Goal: Task Accomplishment & Management: Manage account settings

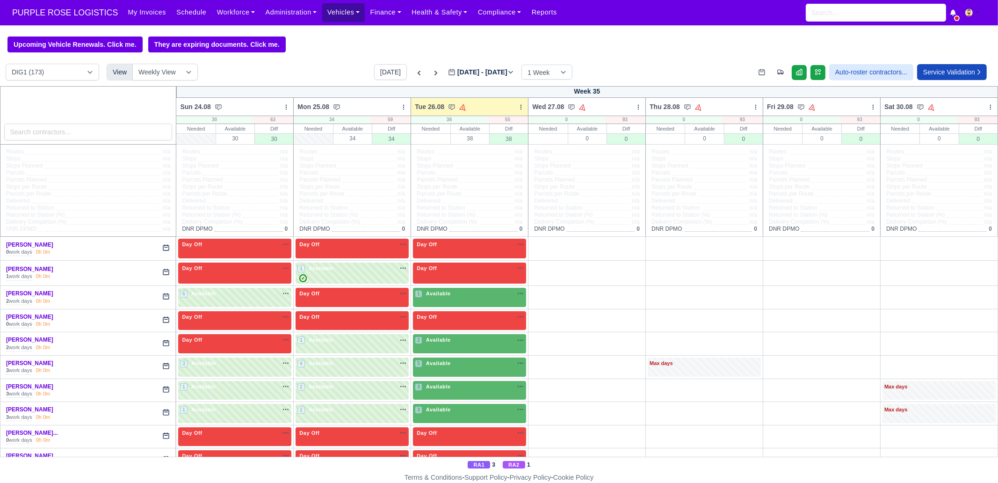
click at [339, 12] on link "Vehicles" at bounding box center [343, 12] width 43 height 18
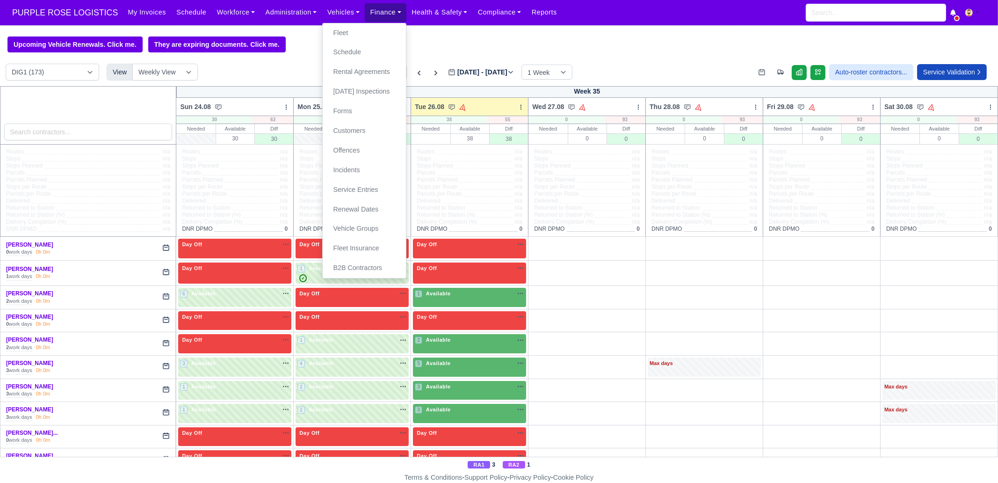
click at [365, 16] on link "Finance" at bounding box center [386, 12] width 42 height 18
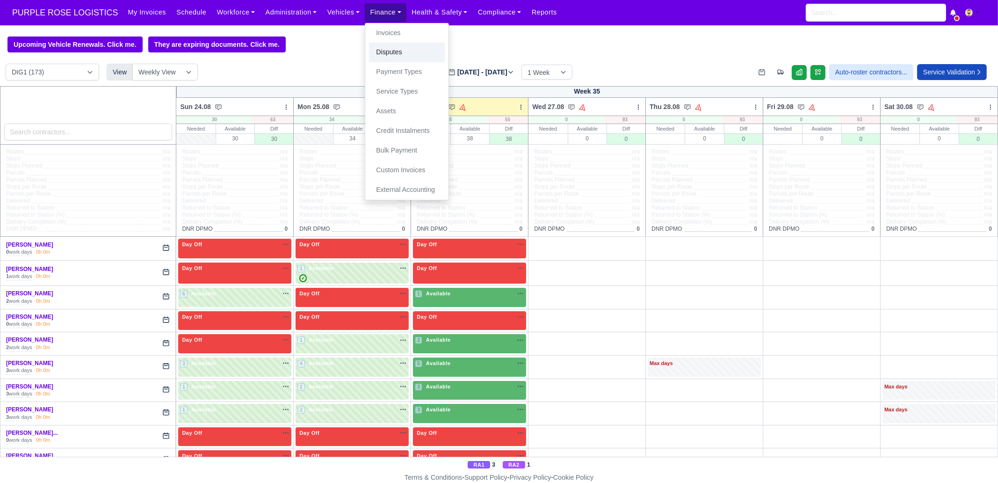
click at [392, 51] on link "Disputes" at bounding box center [407, 53] width 76 height 20
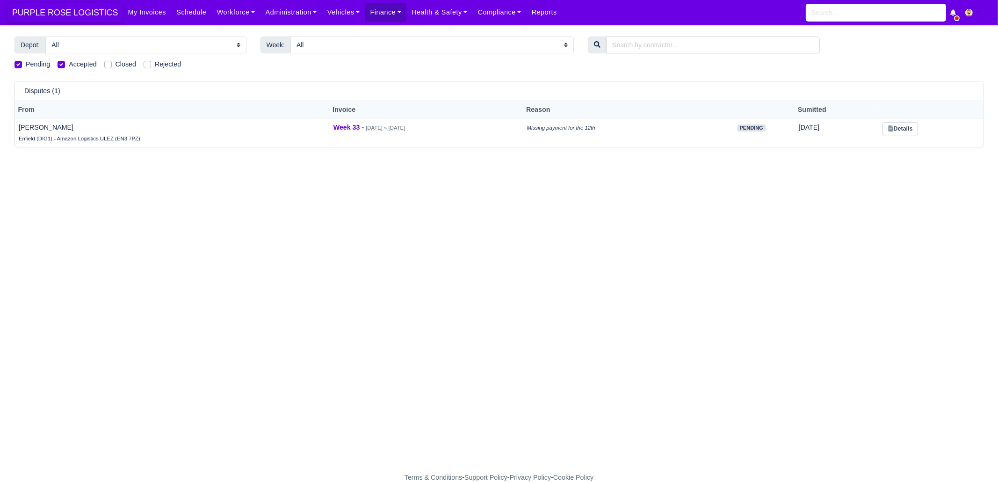
click at [98, 10] on span "PURPLE ROSE LOGISTICS" at bounding box center [64, 12] width 115 height 19
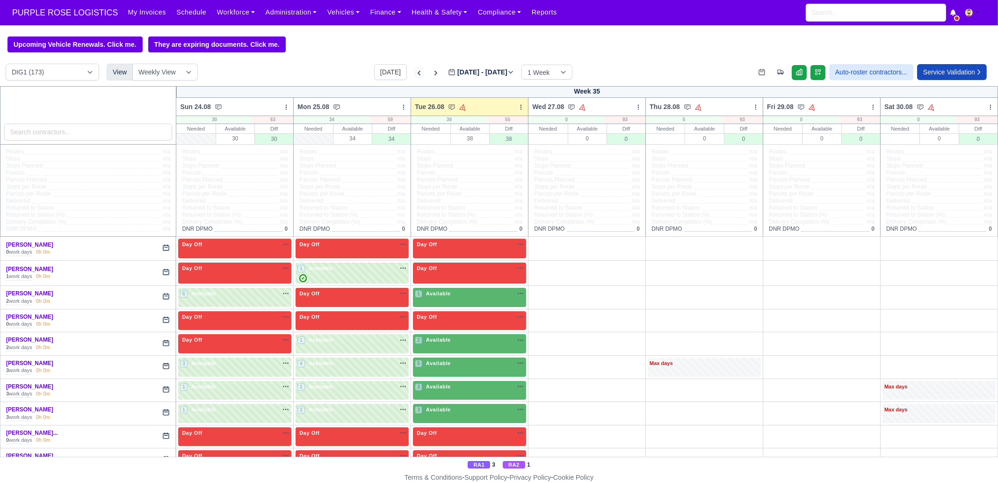
click at [414, 73] on icon at bounding box center [418, 72] width 9 height 9
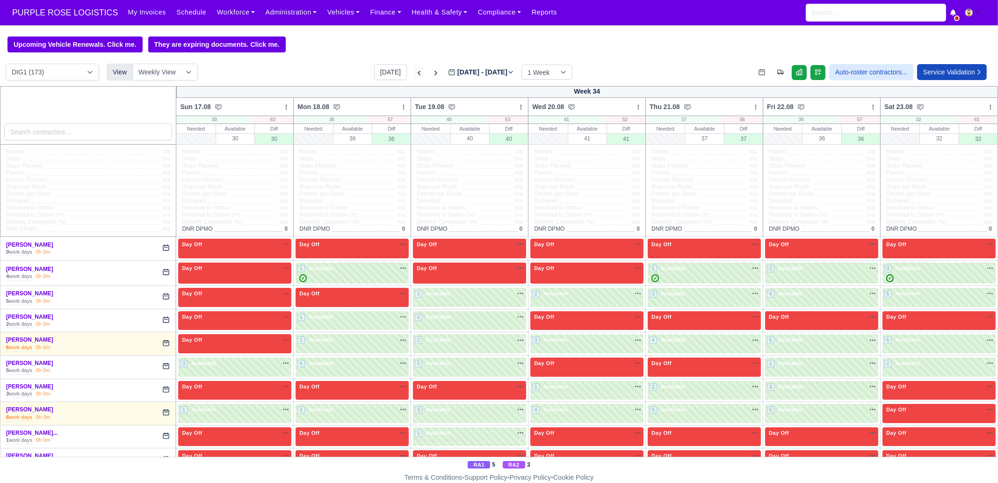
type input "2025-08-19"
click at [418, 74] on icon at bounding box center [419, 73] width 3 height 5
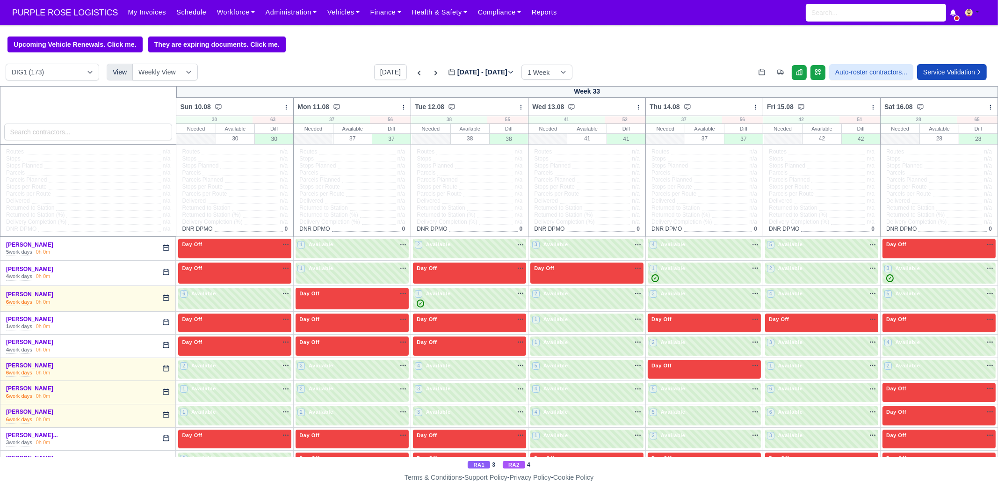
type input "2025-08-12"
click at [116, 137] on input "search" at bounding box center [88, 131] width 168 height 17
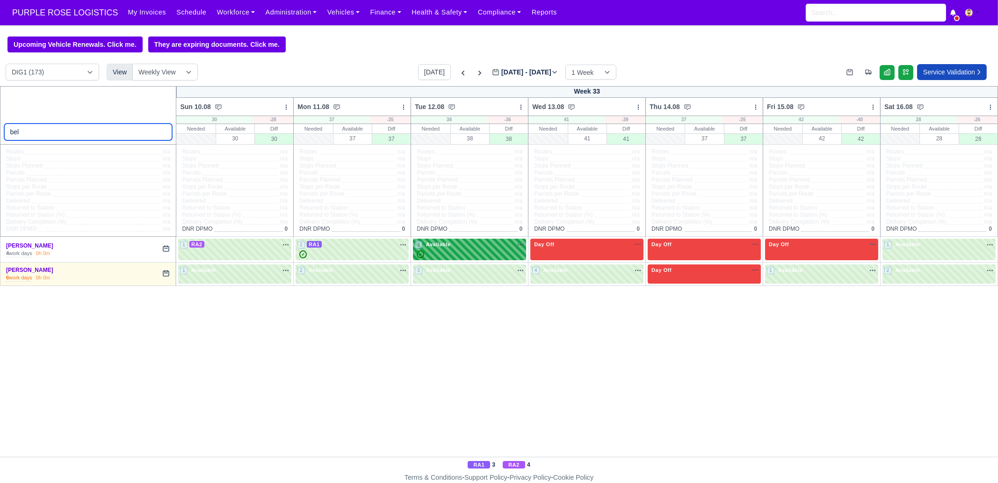
type input "bel"
click at [465, 251] on div "✓" at bounding box center [469, 254] width 109 height 8
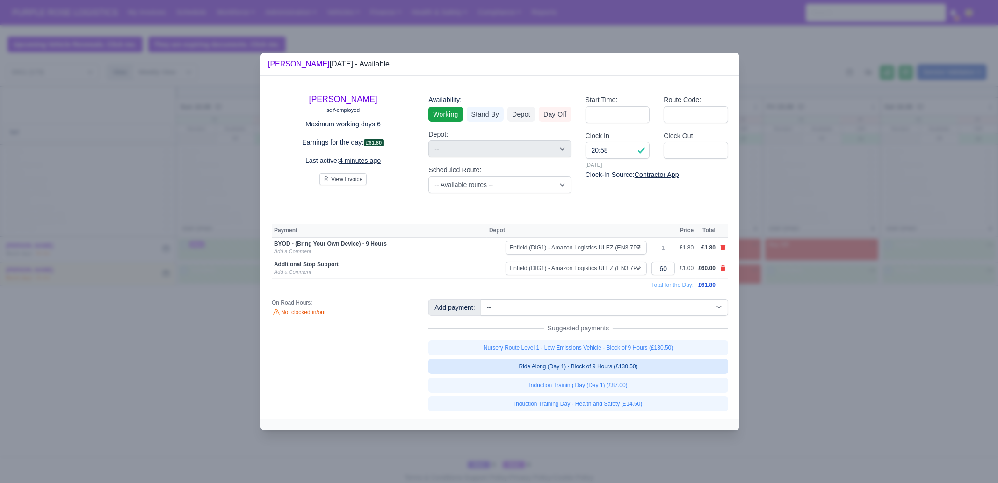
click at [627, 363] on link "Ride Along (Day 1) - Block of 9 Hours (£130.50)" at bounding box center [578, 366] width 300 height 15
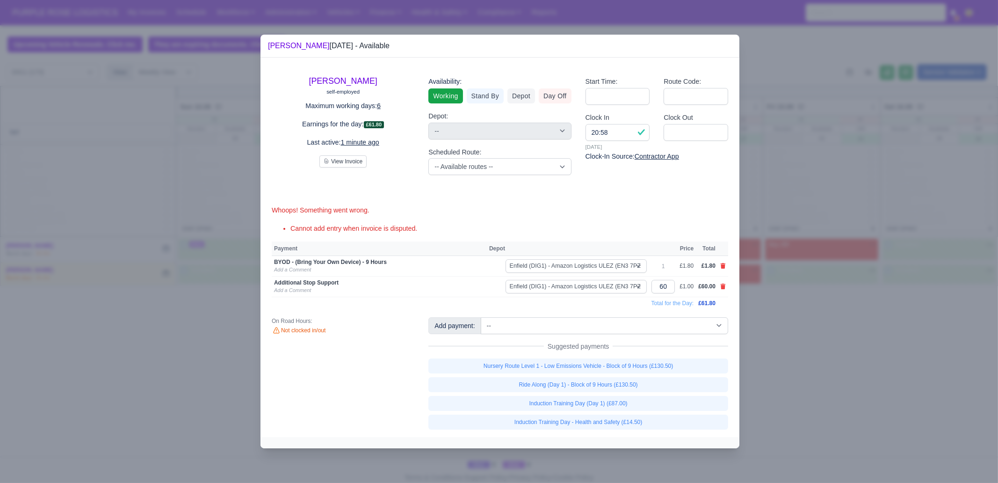
click at [716, 6] on div at bounding box center [499, 241] width 998 height 483
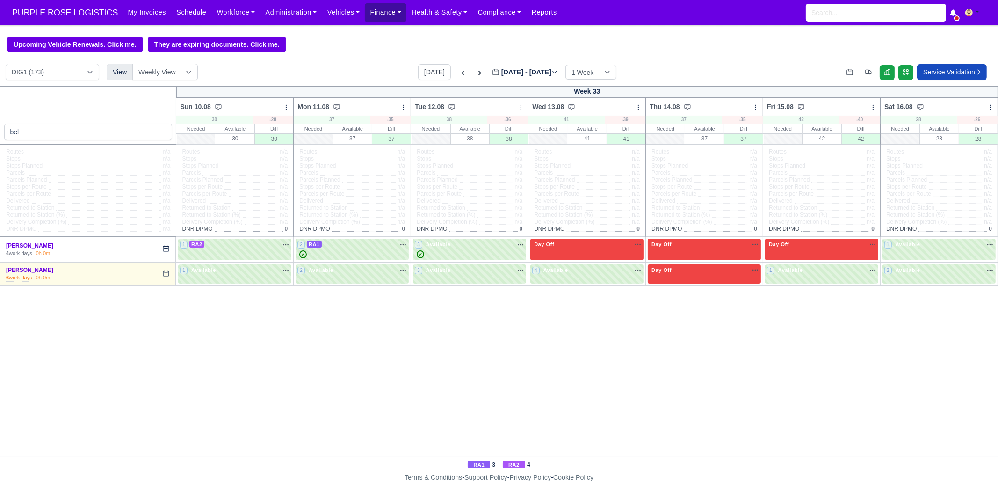
click at [373, 14] on link "Finance" at bounding box center [386, 12] width 42 height 18
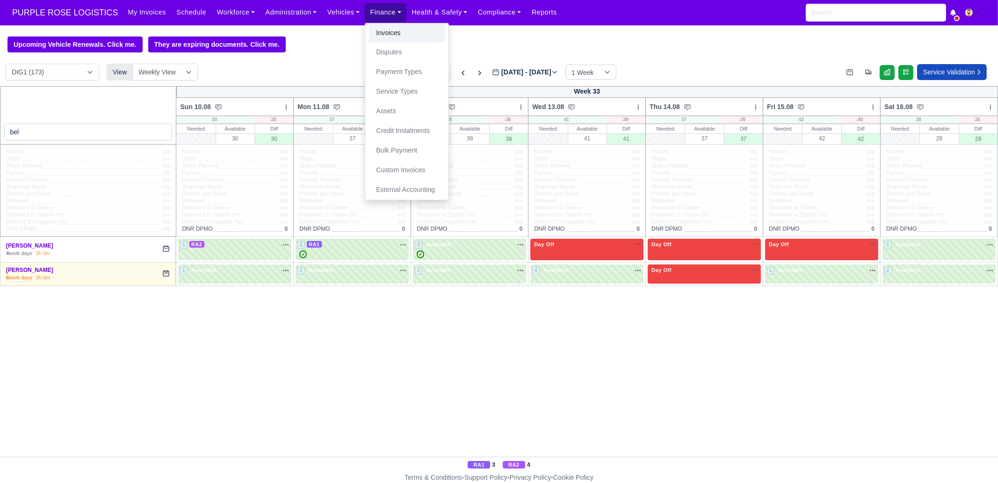
click at [388, 37] on link "Invoices" at bounding box center [407, 33] width 76 height 20
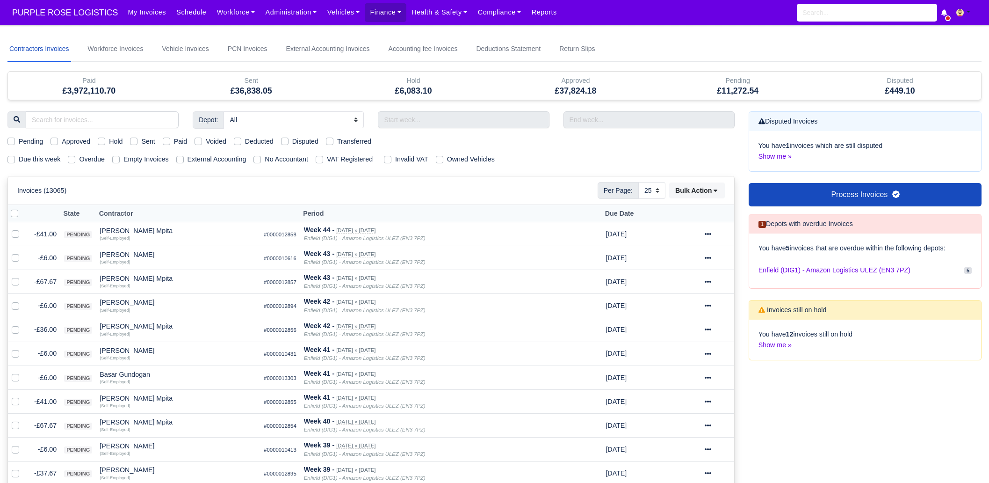
select select "25"
click at [375, 15] on link "Finance" at bounding box center [386, 12] width 42 height 18
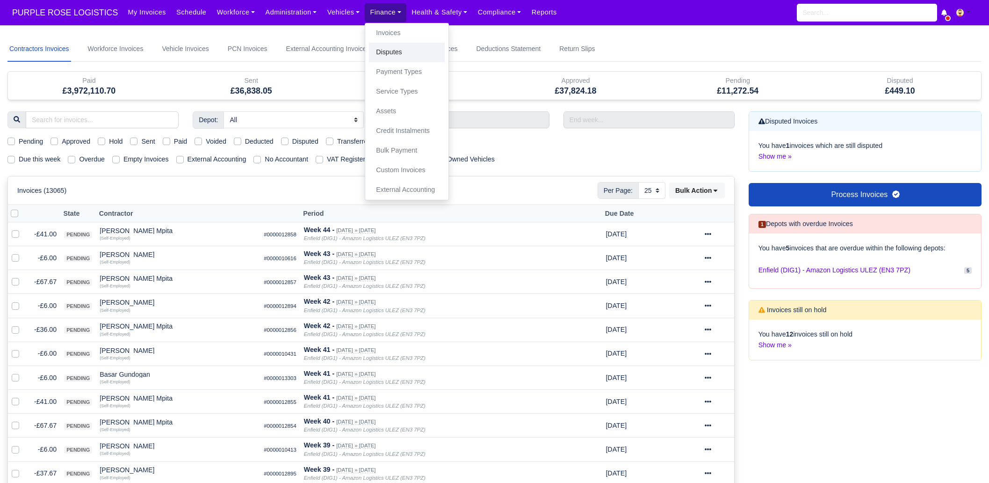
click at [396, 52] on link "Disputes" at bounding box center [407, 53] width 76 height 20
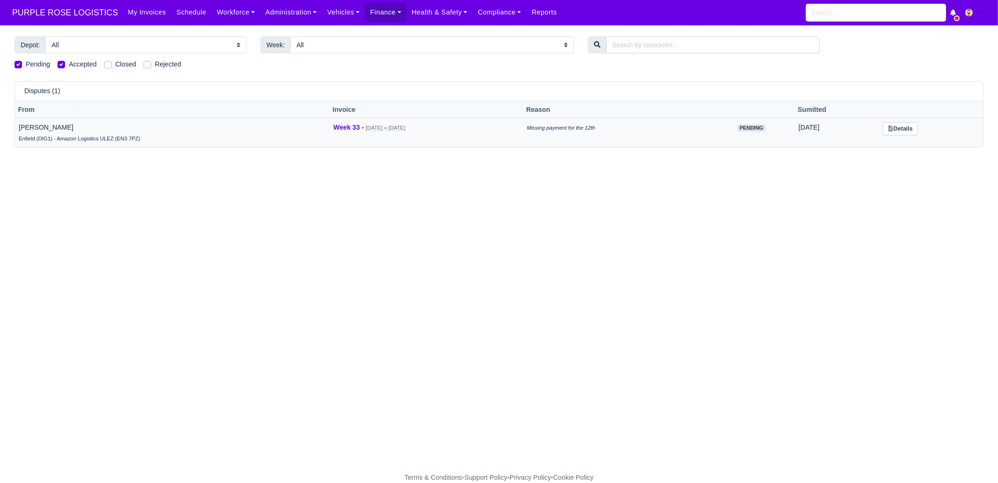
click at [655, 123] on td "Missing payment for the 12th" at bounding box center [615, 132] width 185 height 29
click at [917, 129] on link "Details" at bounding box center [899, 129] width 35 height 14
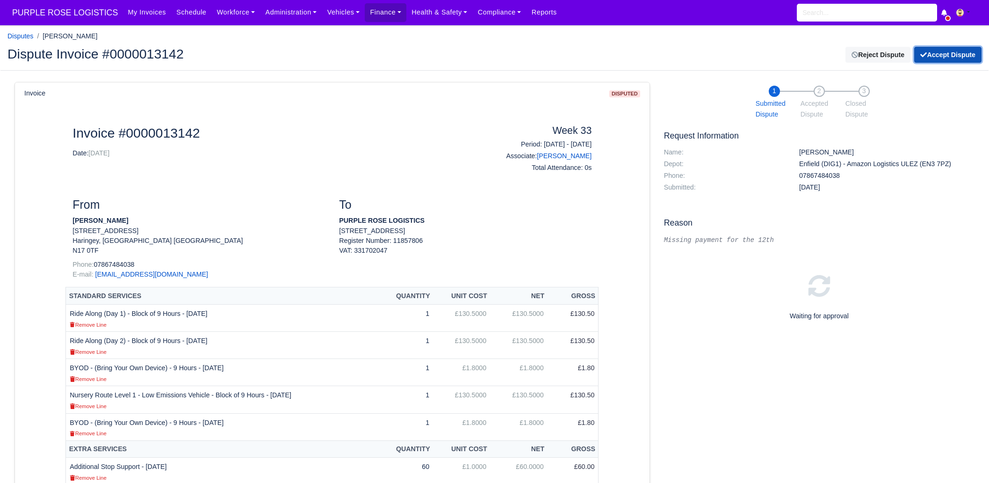
click at [954, 57] on button "Accept Dispute" at bounding box center [947, 55] width 67 height 16
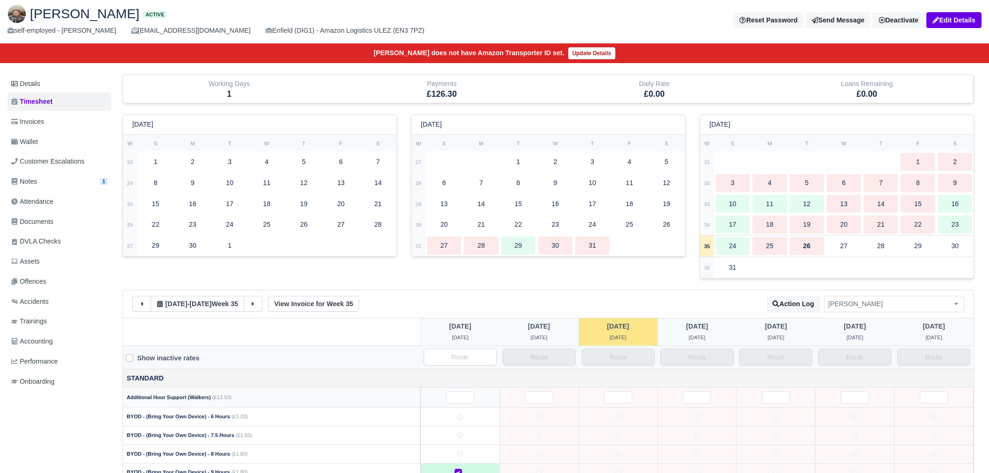
scroll to position [59, 0]
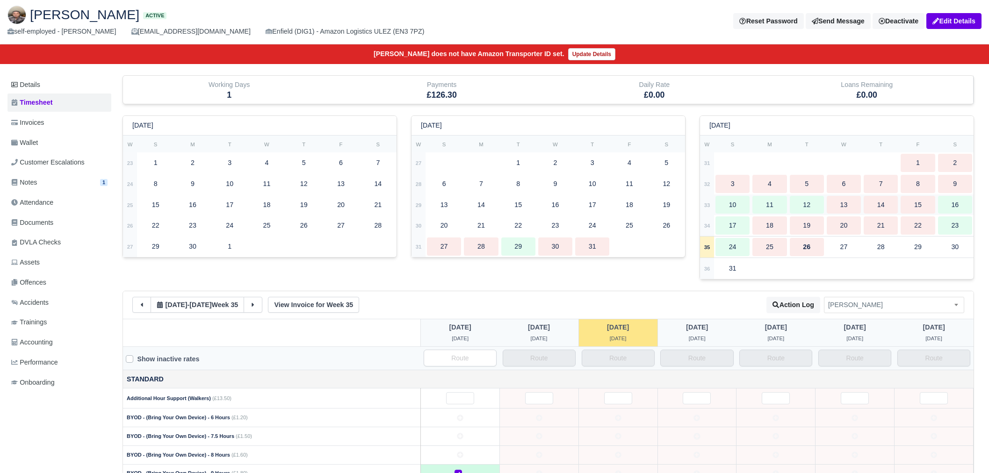
click at [814, 203] on div "12" at bounding box center [807, 205] width 34 height 18
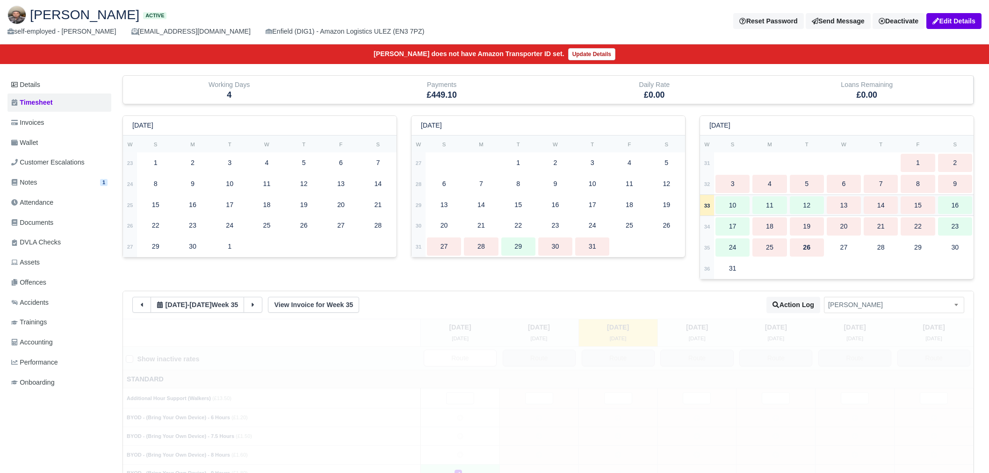
type input "60"
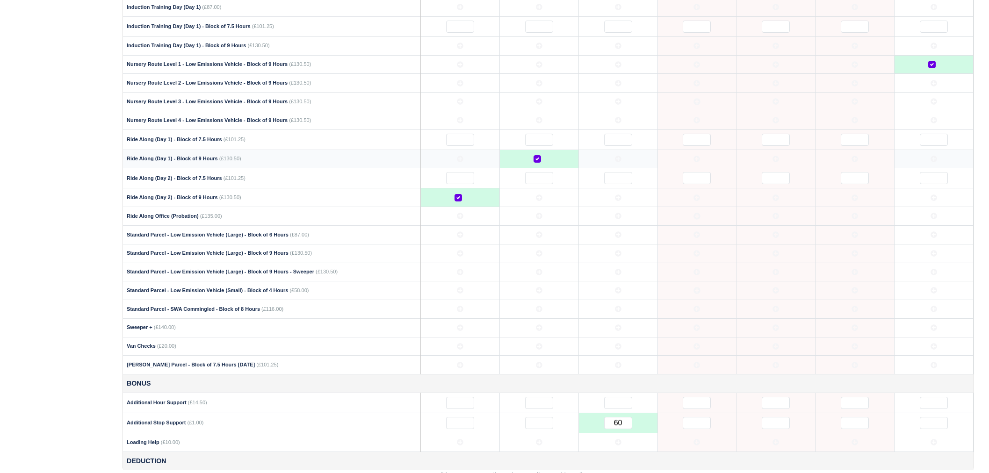
scroll to position [585, 0]
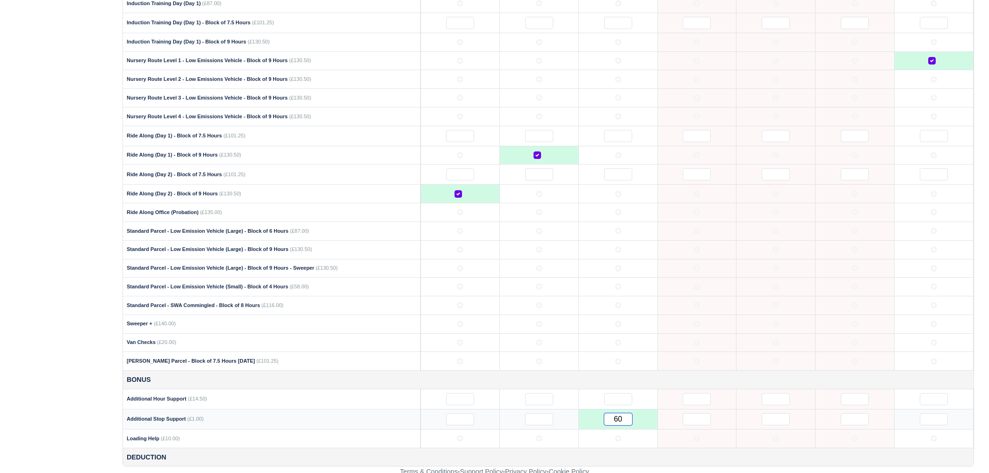
click at [625, 415] on input "60" at bounding box center [618, 419] width 28 height 12
type input "6"
click at [551, 413] on input "text" at bounding box center [539, 419] width 28 height 12
click at [542, 398] on input "text" at bounding box center [539, 399] width 28 height 12
type input "7"
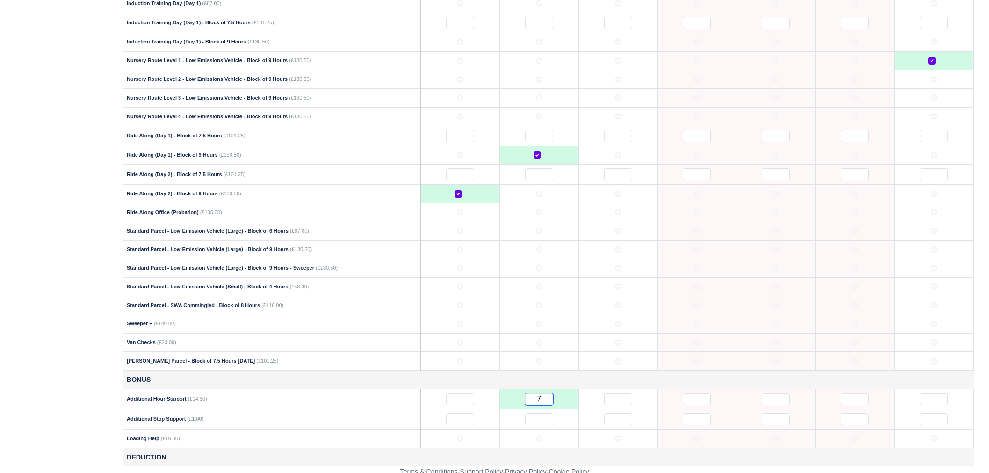
type input "7"
click at [562, 455] on td "Deduction" at bounding box center [548, 457] width 850 height 18
click at [572, 452] on td "Deduction" at bounding box center [548, 457] width 850 height 18
click at [581, 448] on td "Deduction" at bounding box center [548, 457] width 850 height 18
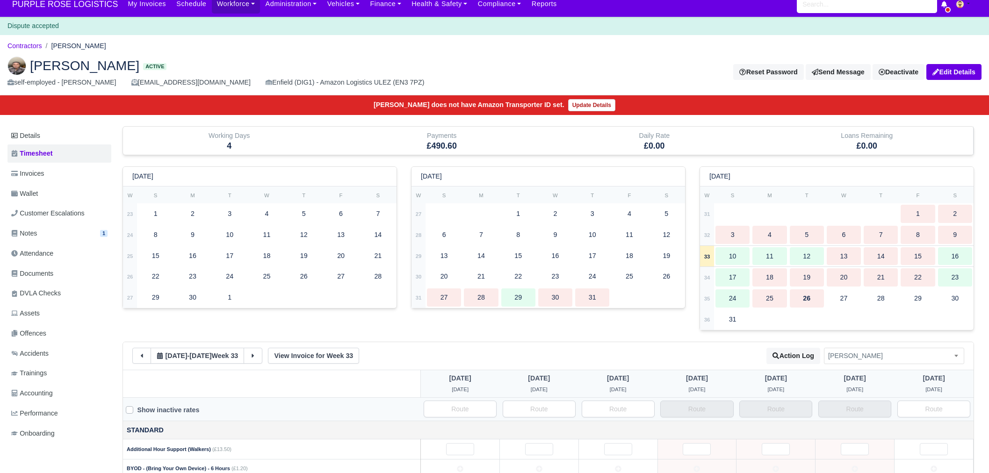
scroll to position [0, 0]
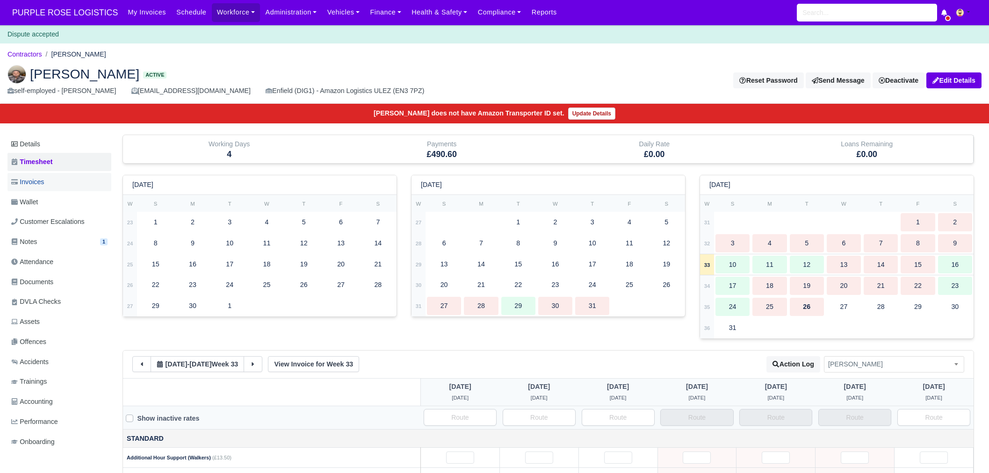
click at [54, 183] on link "Invoices" at bounding box center [59, 182] width 104 height 18
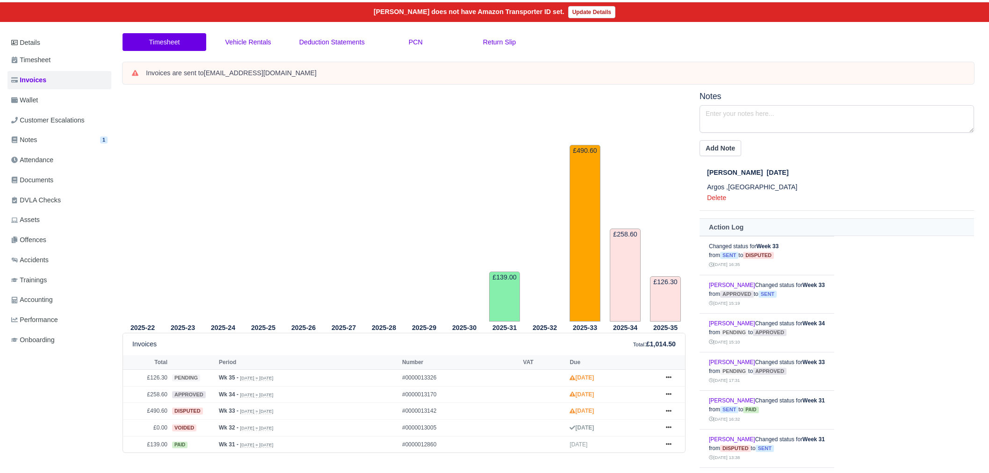
scroll to position [95, 0]
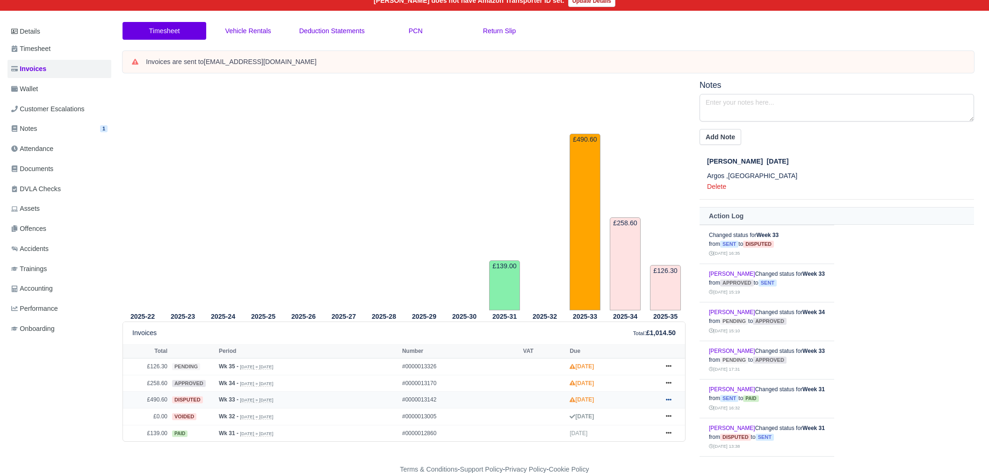
click at [668, 401] on icon at bounding box center [669, 400] width 6 height 6
click at [654, 421] on link "Show Invoice" at bounding box center [633, 417] width 83 height 20
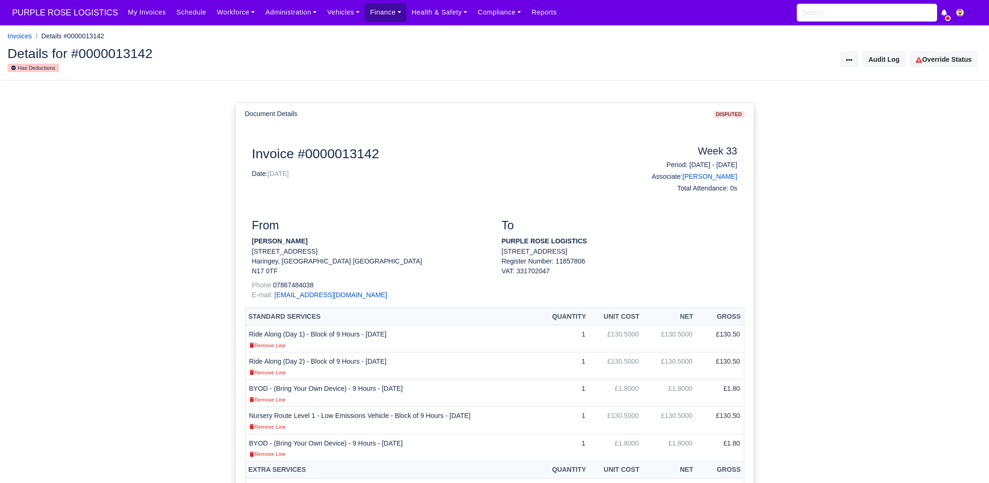
click at [365, 12] on link "Finance" at bounding box center [386, 12] width 42 height 18
click at [384, 48] on link "Disputes" at bounding box center [407, 53] width 76 height 20
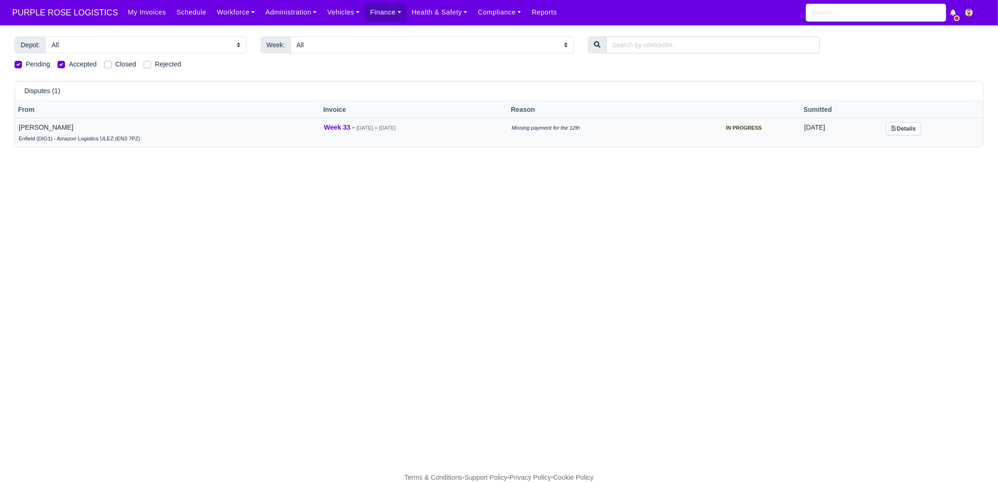
click at [580, 128] on icon "Missing payment for the 12th" at bounding box center [546, 128] width 68 height 6
click at [240, 140] on div "Enfield (DIG1) - Amazon Logistics ULEZ (EN3 7PZ)" at bounding box center [168, 138] width 298 height 11
click at [234, 129] on td "Olufisayo Bello Enfield (DIG1) - Amazon Logistics ULEZ (EN3 7PZ)" at bounding box center [167, 132] width 305 height 29
click at [356, 128] on small "Aug 10, 2025 » Aug 16, 2025" at bounding box center [375, 128] width 39 height 6
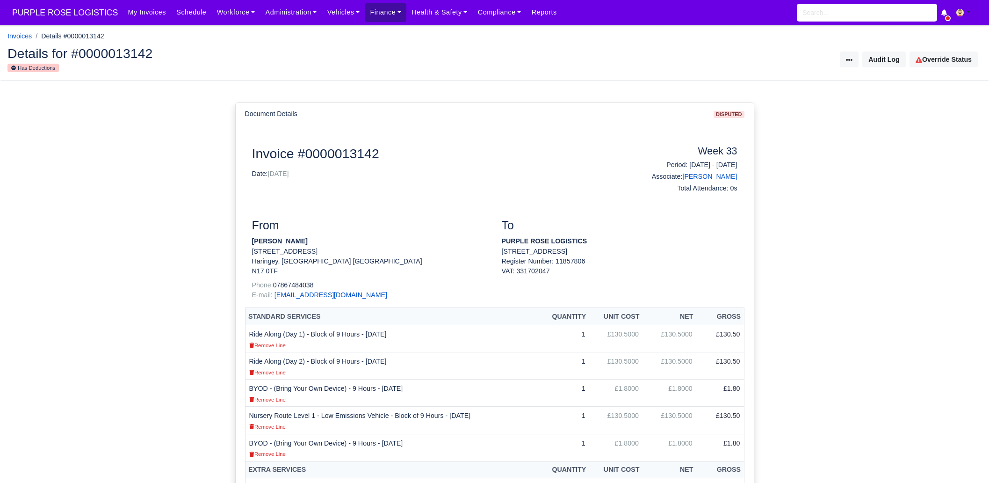
click at [365, 13] on link "Finance" at bounding box center [386, 12] width 42 height 18
click at [386, 48] on link "Disputes" at bounding box center [407, 53] width 76 height 20
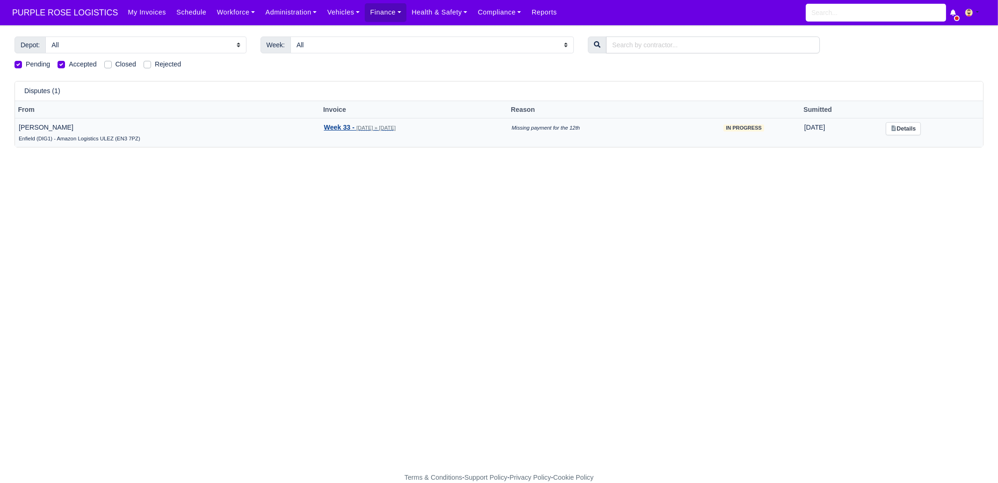
click at [324, 127] on strong "Week 33 -" at bounding box center [339, 126] width 30 height 7
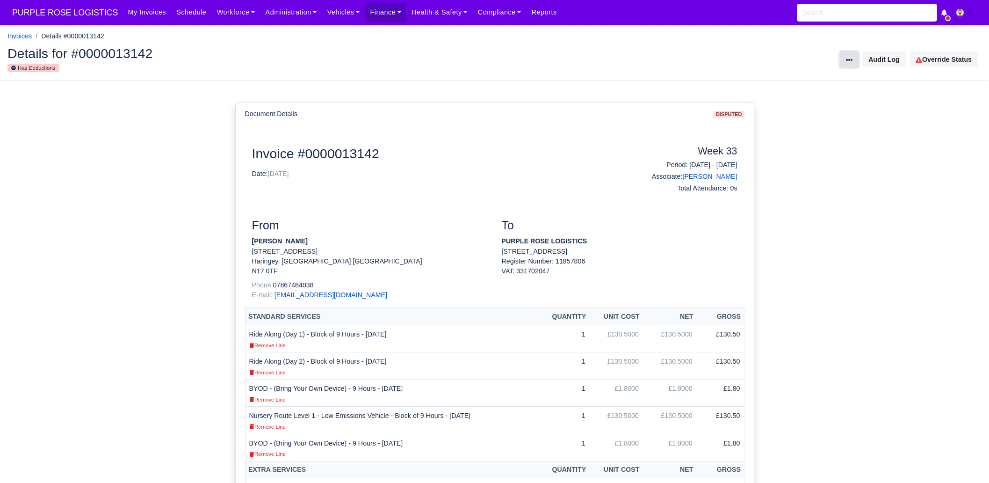
click at [847, 62] on button at bounding box center [849, 59] width 19 height 16
click at [929, 141] on div "Document Details disputed Document Invoice #0000013142 Date: [DATE] Week 33 Per…" at bounding box center [494, 427] width 989 height 695
click at [322, 10] on link "Vehicles" at bounding box center [343, 12] width 43 height 18
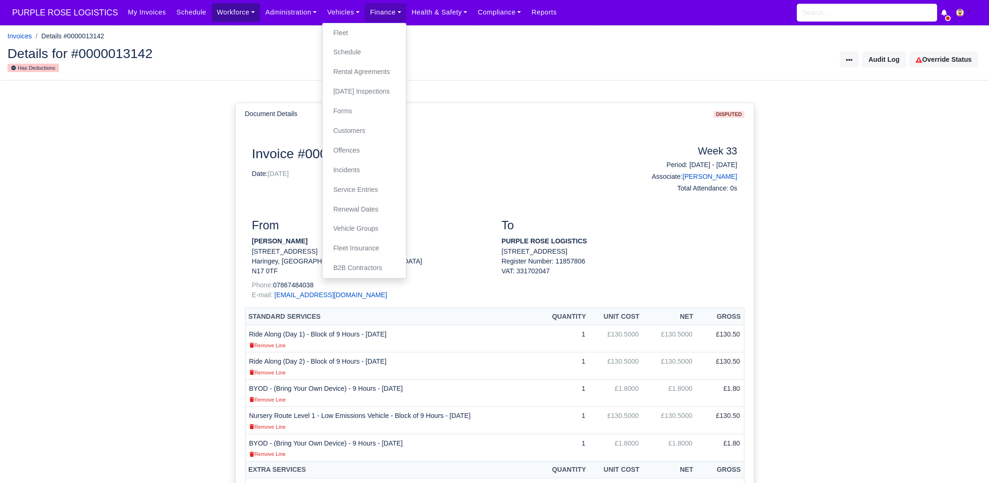
click at [215, 20] on link "Workforce" at bounding box center [236, 12] width 49 height 18
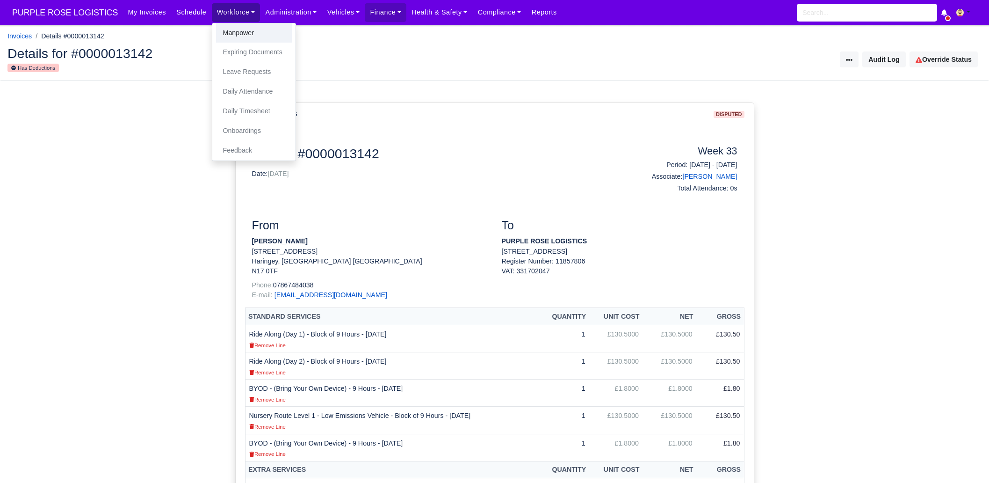
click at [230, 35] on link "Manpower" at bounding box center [254, 33] width 76 height 20
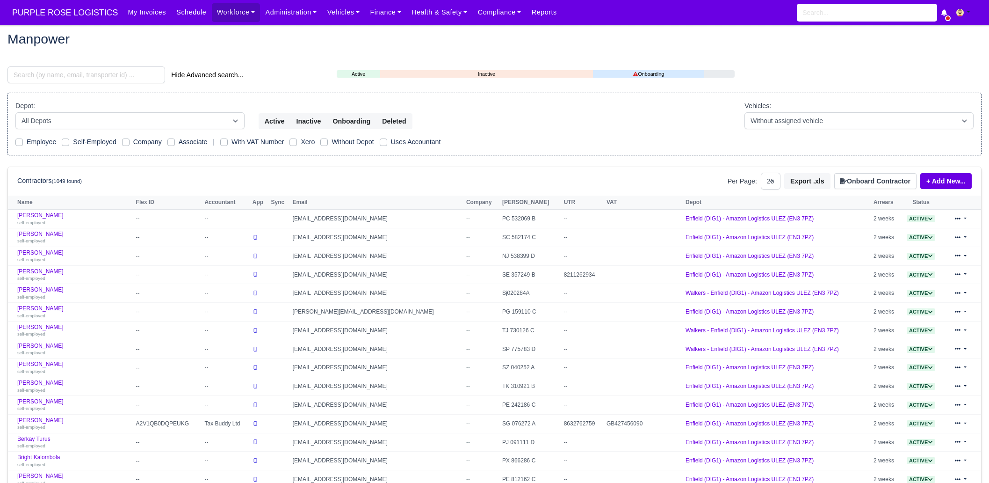
select select "25"
click at [122, 72] on input "search" at bounding box center [86, 74] width 158 height 17
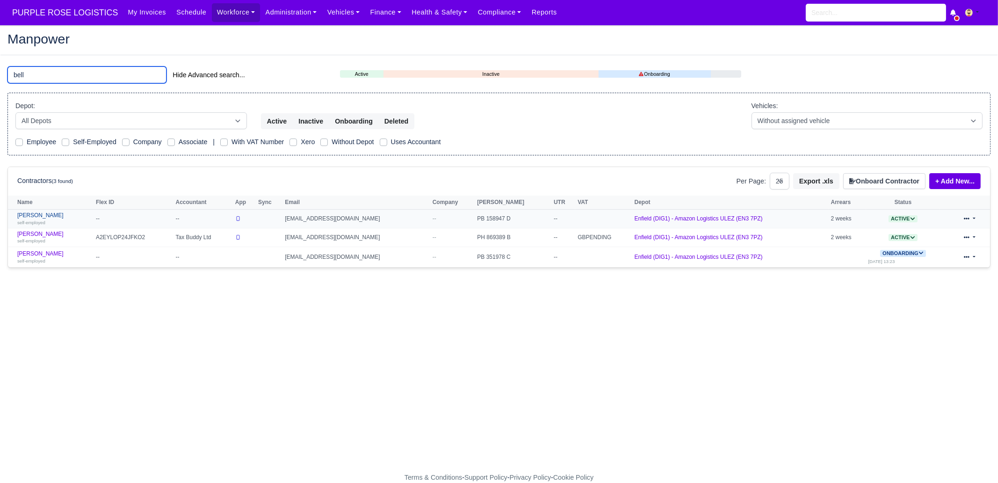
type input "bell"
click at [61, 222] on div "self-employed" at bounding box center [54, 222] width 74 height 7
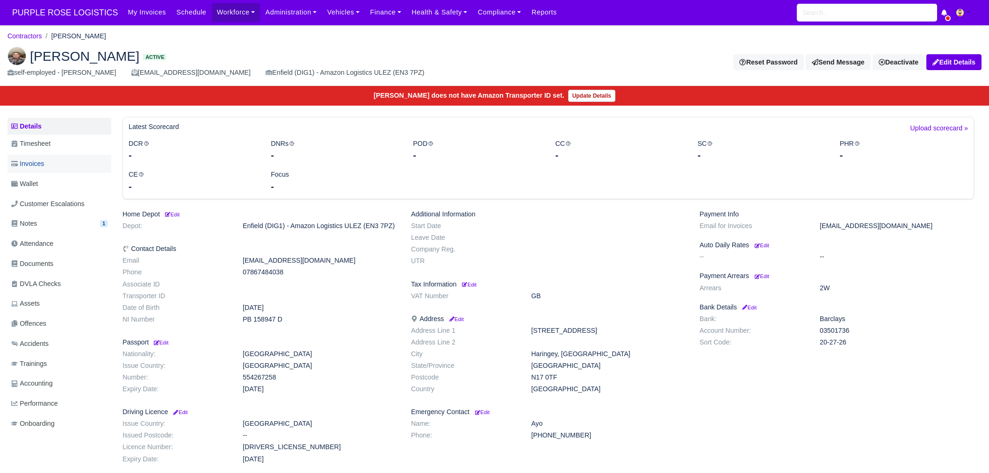
click at [50, 162] on link "Invoices" at bounding box center [59, 164] width 104 height 18
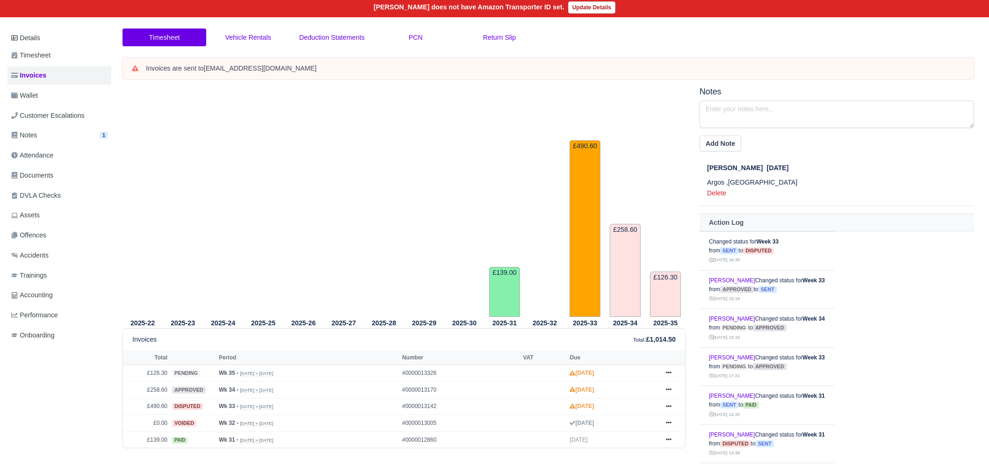
scroll to position [95, 0]
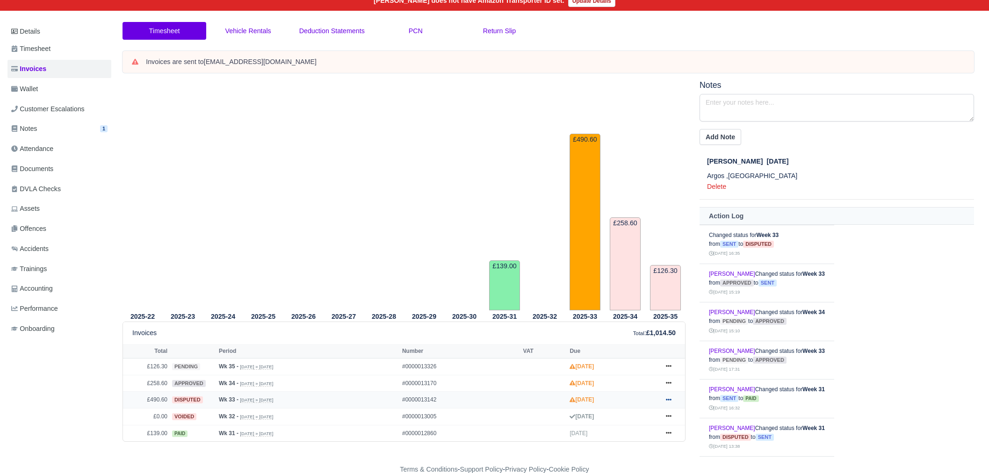
click at [666, 400] on icon at bounding box center [669, 400] width 6 height 2
click at [435, 226] on tr "2025-29" at bounding box center [424, 195] width 40 height 230
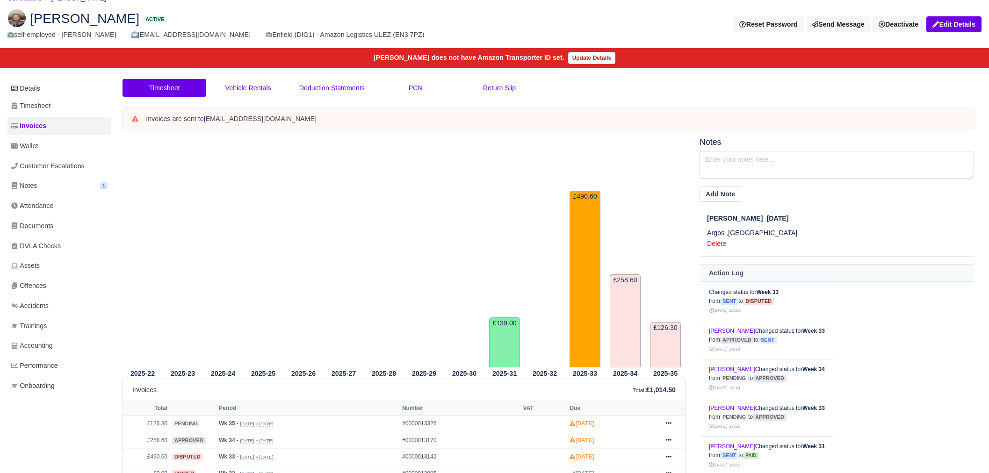
scroll to position [36, 0]
